Goal: Task Accomplishment & Management: Use online tool/utility

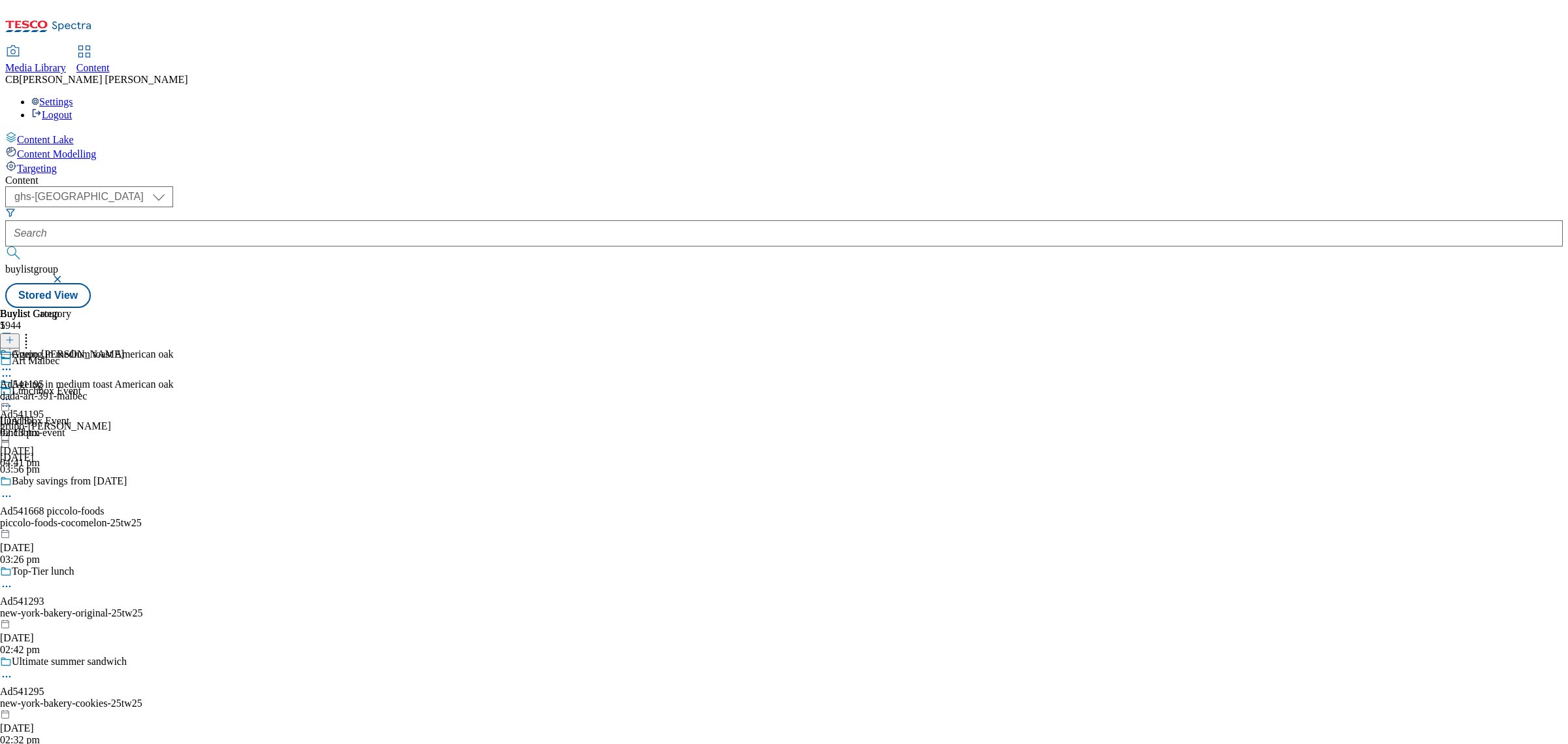
select select "ghs-[GEOGRAPHIC_DATA]"
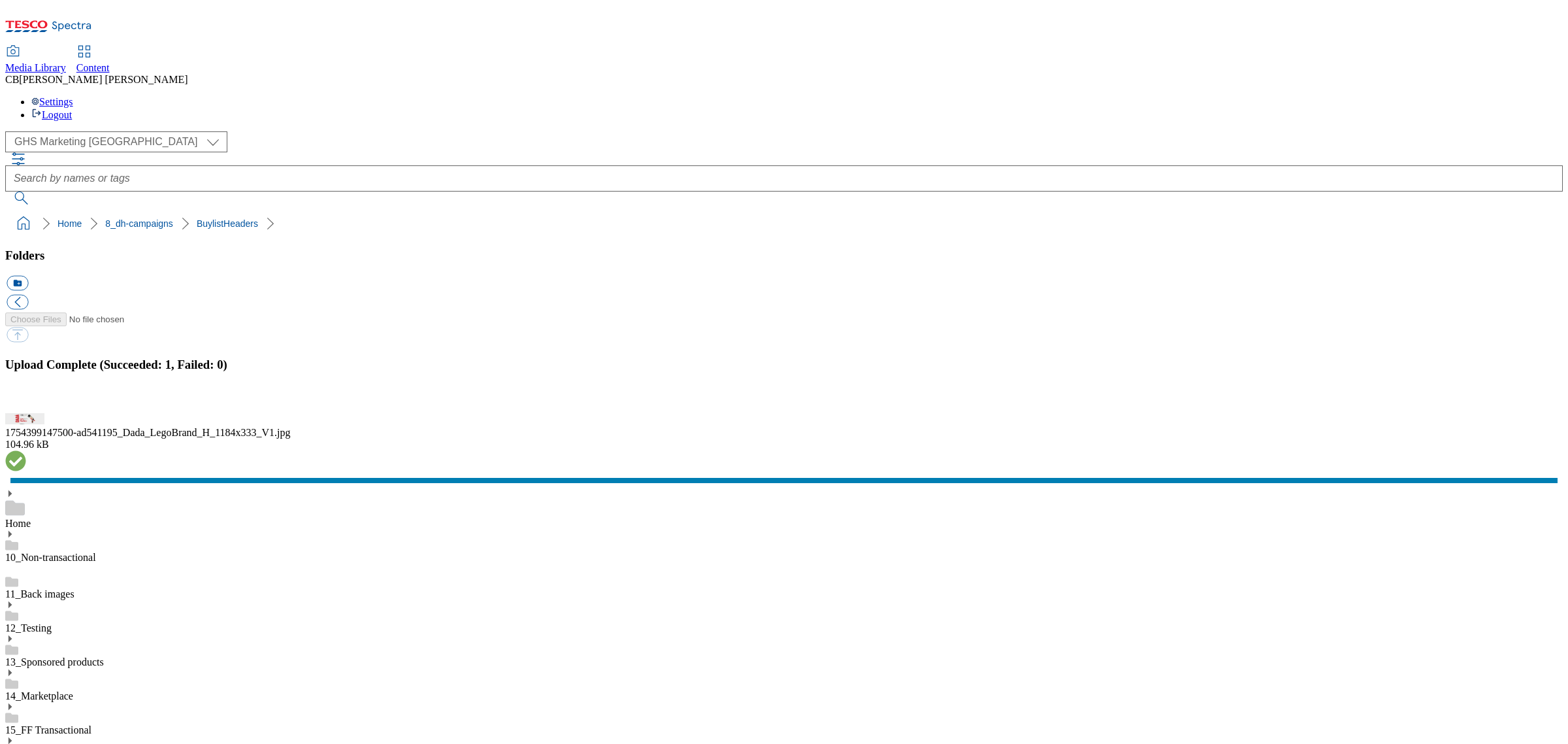
scroll to position [245, 0]
click at [26, 412] on button "button" at bounding box center [16, 406] width 20 height 13
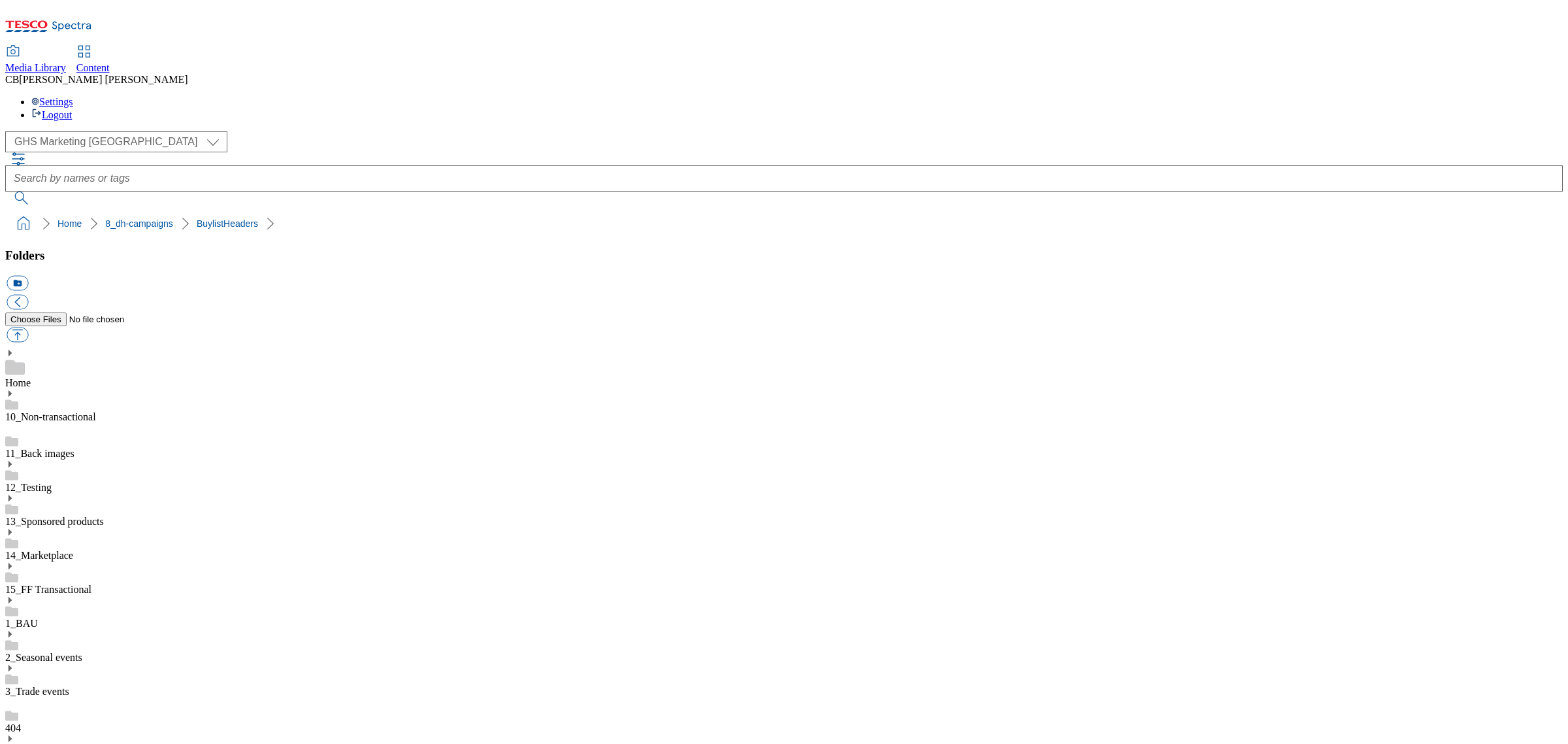
click at [28, 328] on button "button" at bounding box center [17, 335] width 22 height 15
type input "C:\fakepath\1754638319103-ad541589_Lucky_Saint_LegoBrand_H_1184X333_V3.jpg"
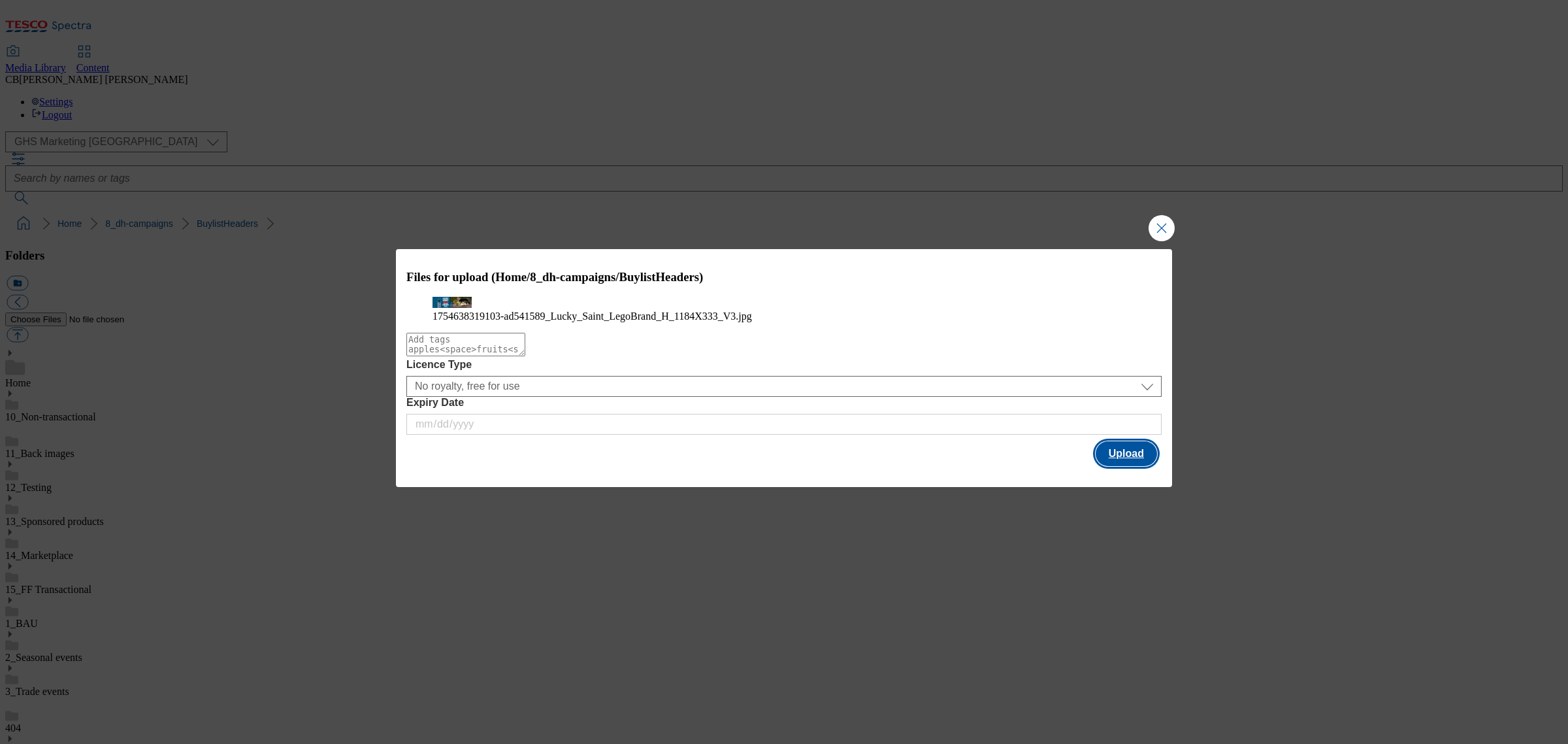
click at [1141, 466] on button "Upload" at bounding box center [1127, 453] width 62 height 25
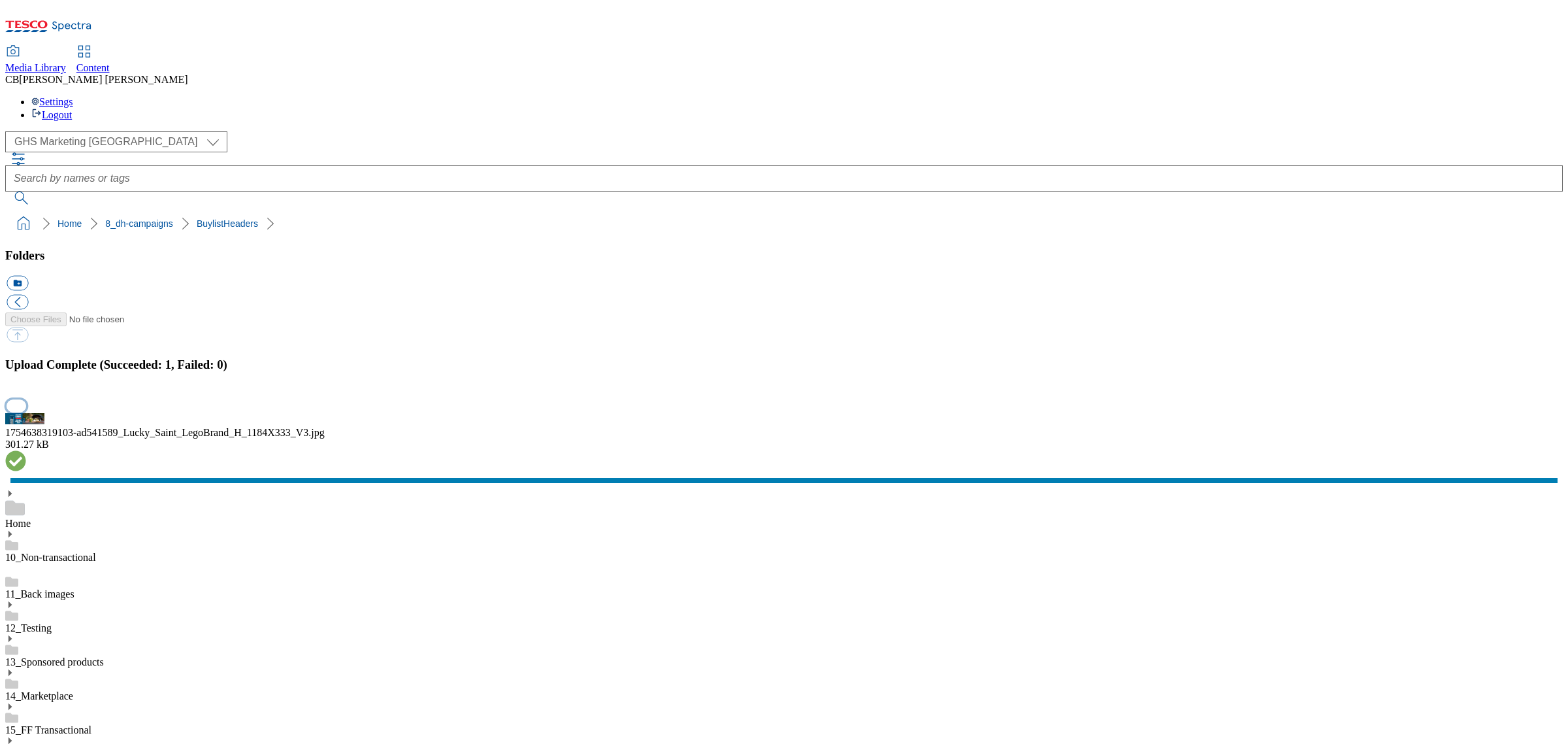
click at [26, 412] on button "button" at bounding box center [16, 406] width 20 height 13
